Goal: Task Accomplishment & Management: Complete application form

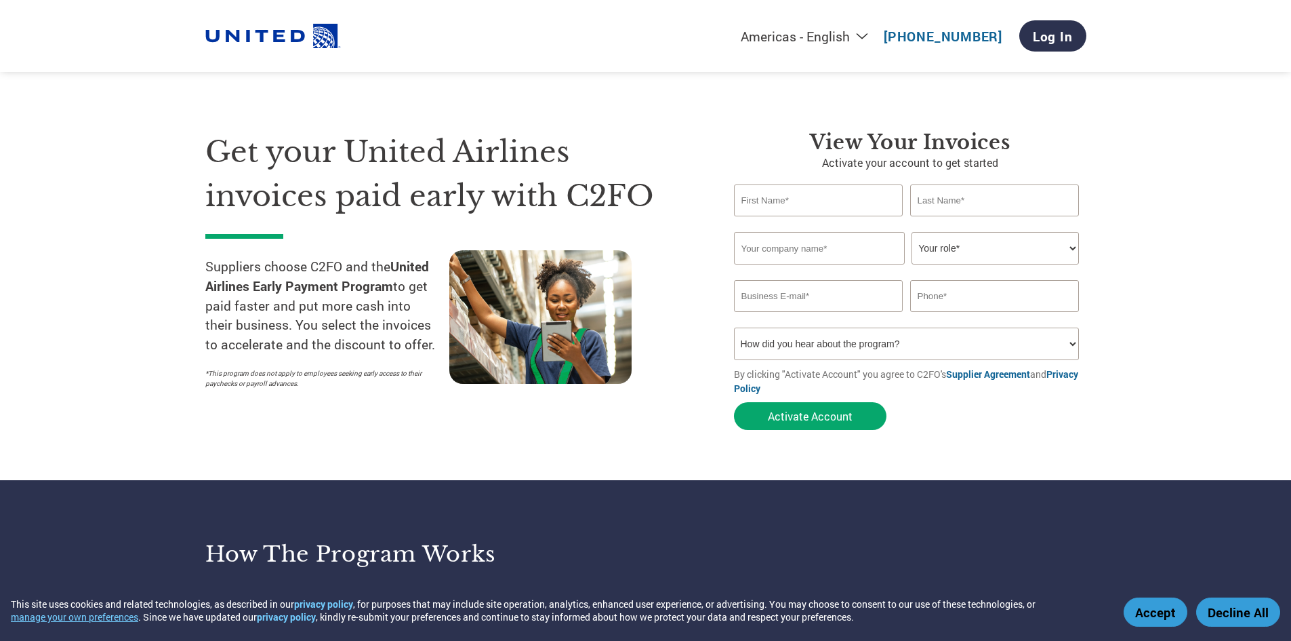
click at [758, 204] on input "text" at bounding box center [818, 200] width 169 height 32
type input "[PERSON_NAME]"
type input "PWH MECHANICAL, INC"
click at [975, 243] on select "Your role* CFO Controller Credit Manager Finance Director Treasurer CEO Preside…" at bounding box center [995, 248] width 167 height 33
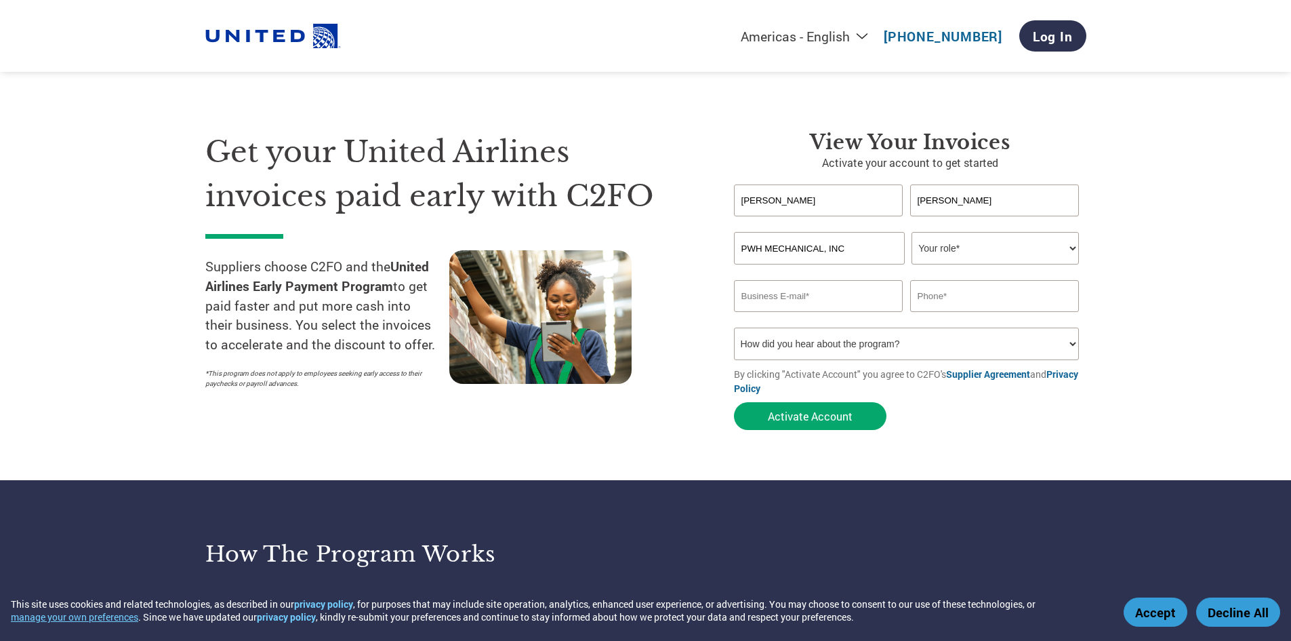
select select "ACCOUNTS_RECEIVABLE"
click at [912, 232] on select "Your role* CFO Controller Credit Manager Finance Director Treasurer CEO Preside…" at bounding box center [995, 248] width 167 height 33
click at [879, 296] on input "email" at bounding box center [818, 296] width 169 height 32
type input "[EMAIL_ADDRESS][DOMAIN_NAME]"
type input "[PHONE_NUMBER]"
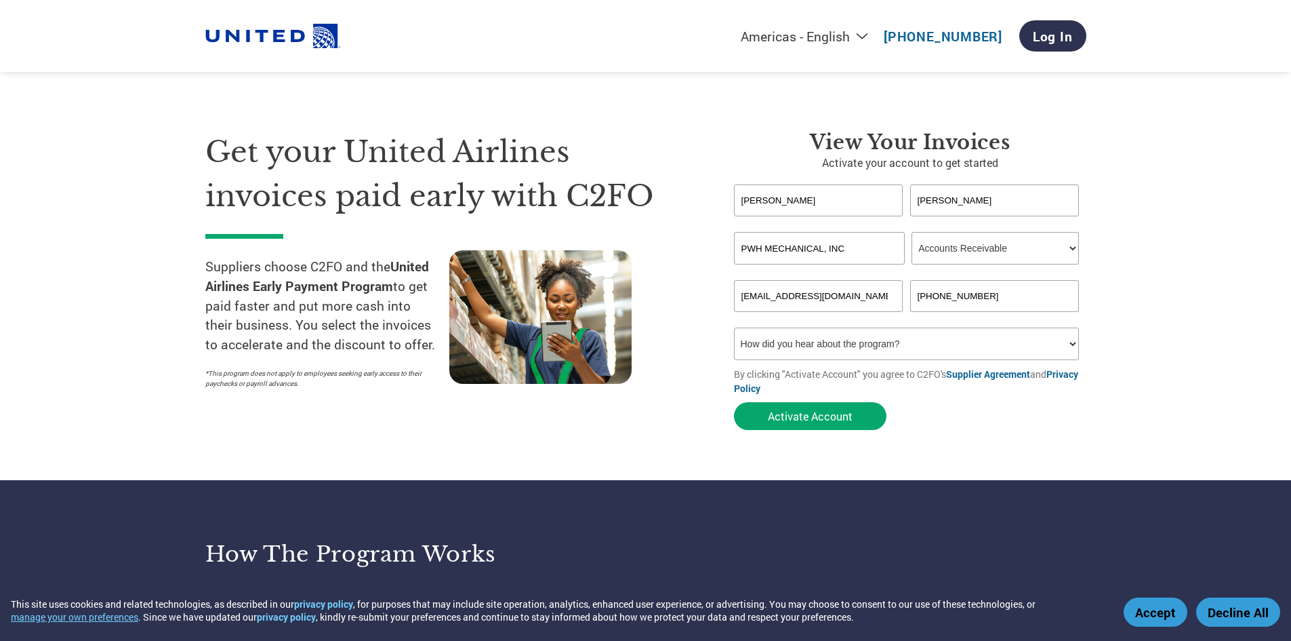
click at [831, 350] on select "How did you hear about the program? Received a letter Email Social Media Online…" at bounding box center [907, 343] width 346 height 33
select select "Received a Letter"
click at [734, 327] on select "How did you hear about the program? Received a letter Email Social Media Online…" at bounding box center [907, 343] width 346 height 33
click at [805, 417] on button "Activate Account" at bounding box center [810, 416] width 153 height 28
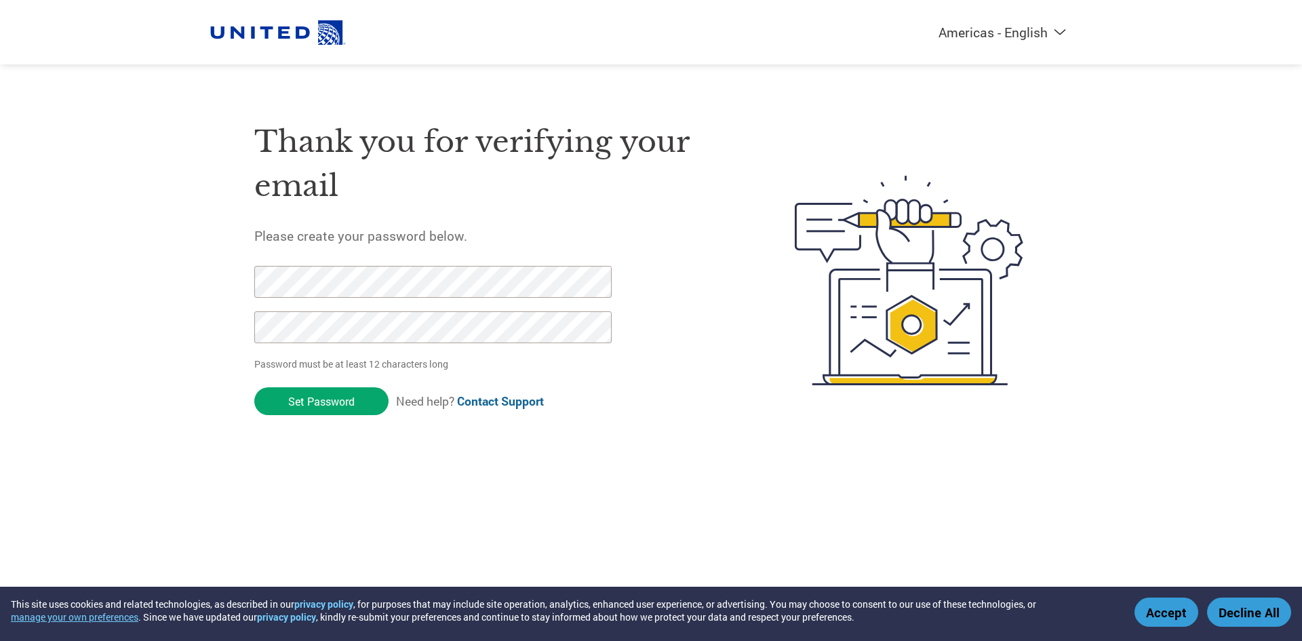
click at [1166, 611] on button "Accept" at bounding box center [1166, 611] width 64 height 29
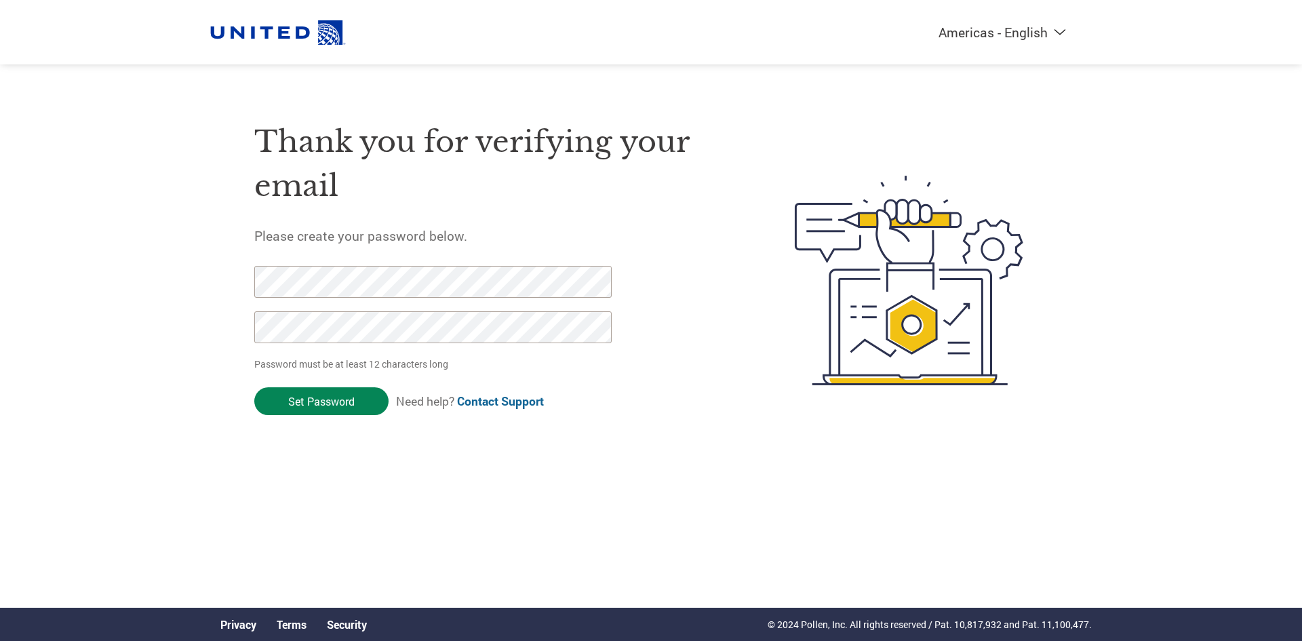
click at [331, 401] on input "Set Password" at bounding box center [321, 401] width 134 height 28
